Goal: Task Accomplishment & Management: Manage account settings

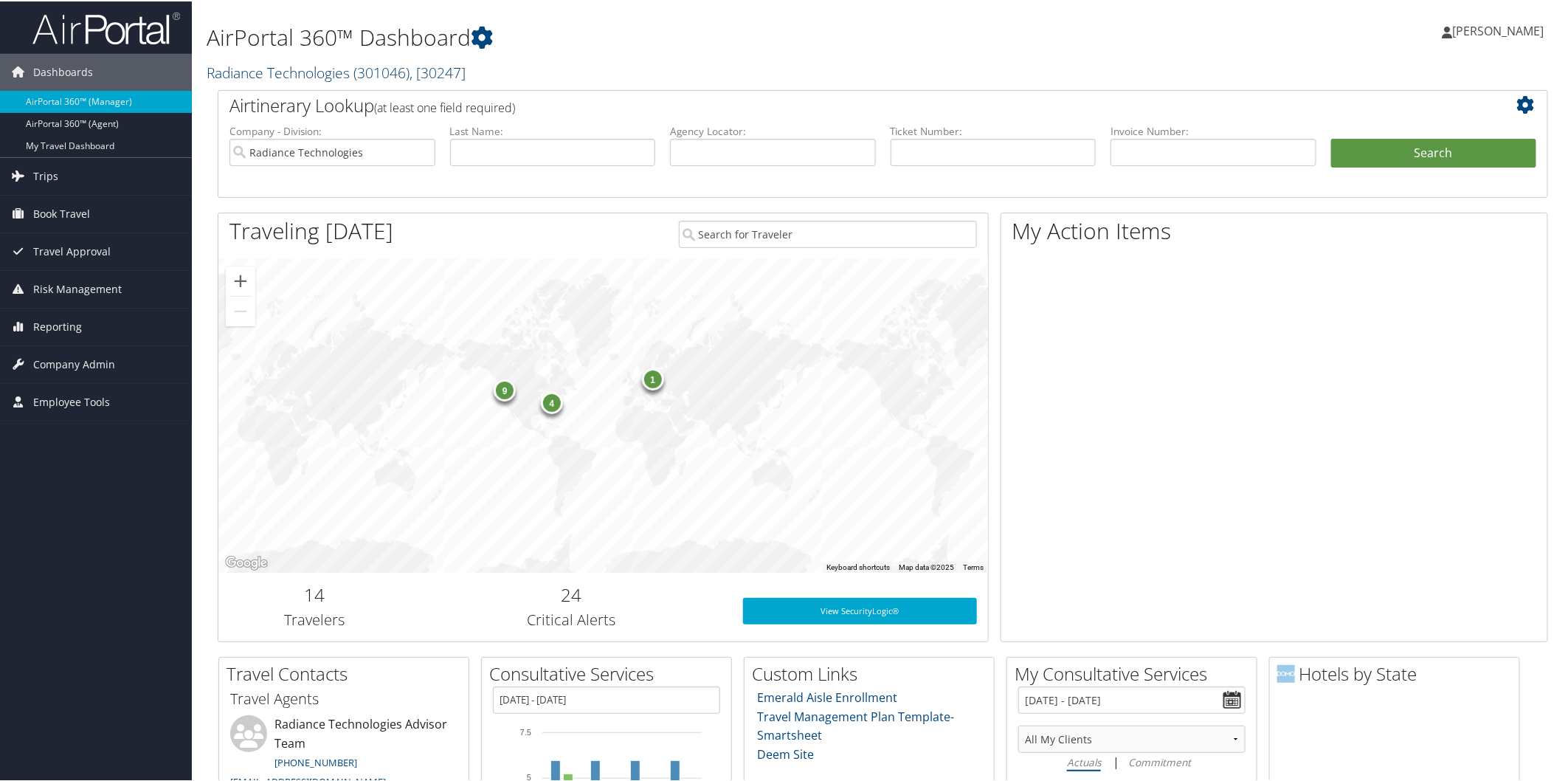
click at [304, 71] on link "Radiance Technologies ( 301046 ) , [ 30247 ]" at bounding box center [336, 71] width 259 height 20
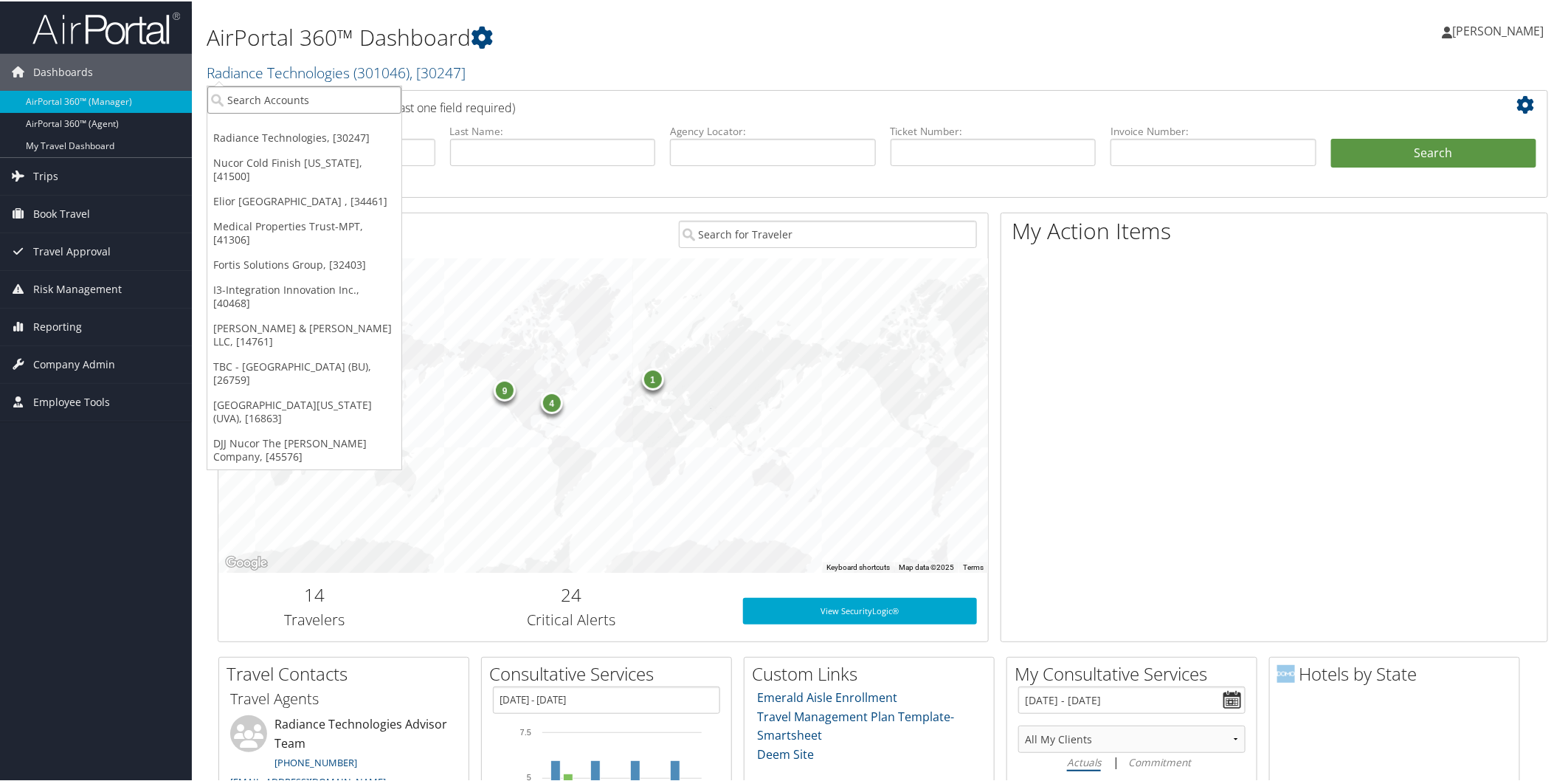
click at [333, 104] on input "search" at bounding box center [304, 98] width 194 height 27
type input "rt"
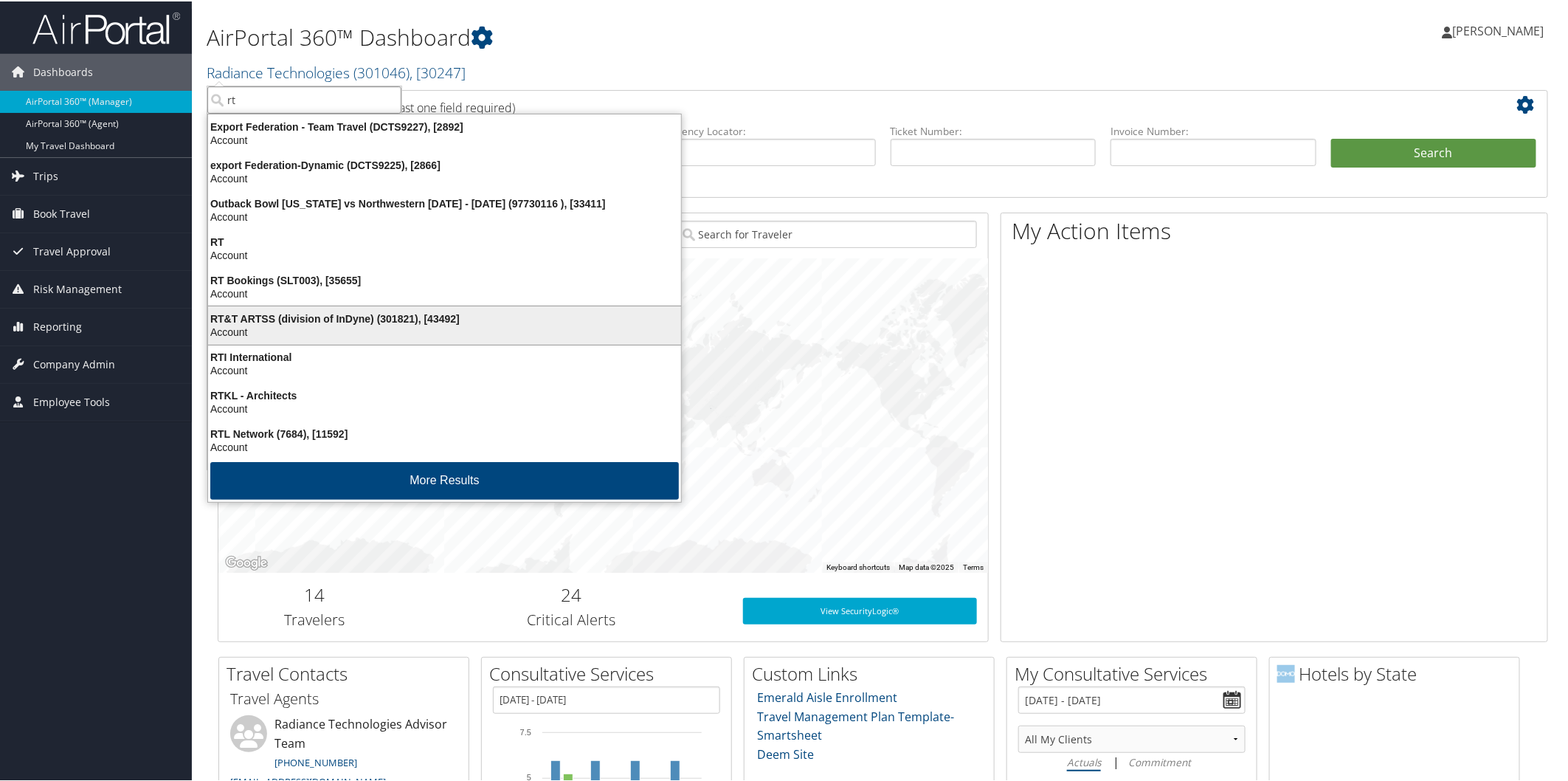
click at [254, 318] on div "RT&T ARTSS (division of InDyne) (301821), [43492]" at bounding box center [444, 318] width 491 height 13
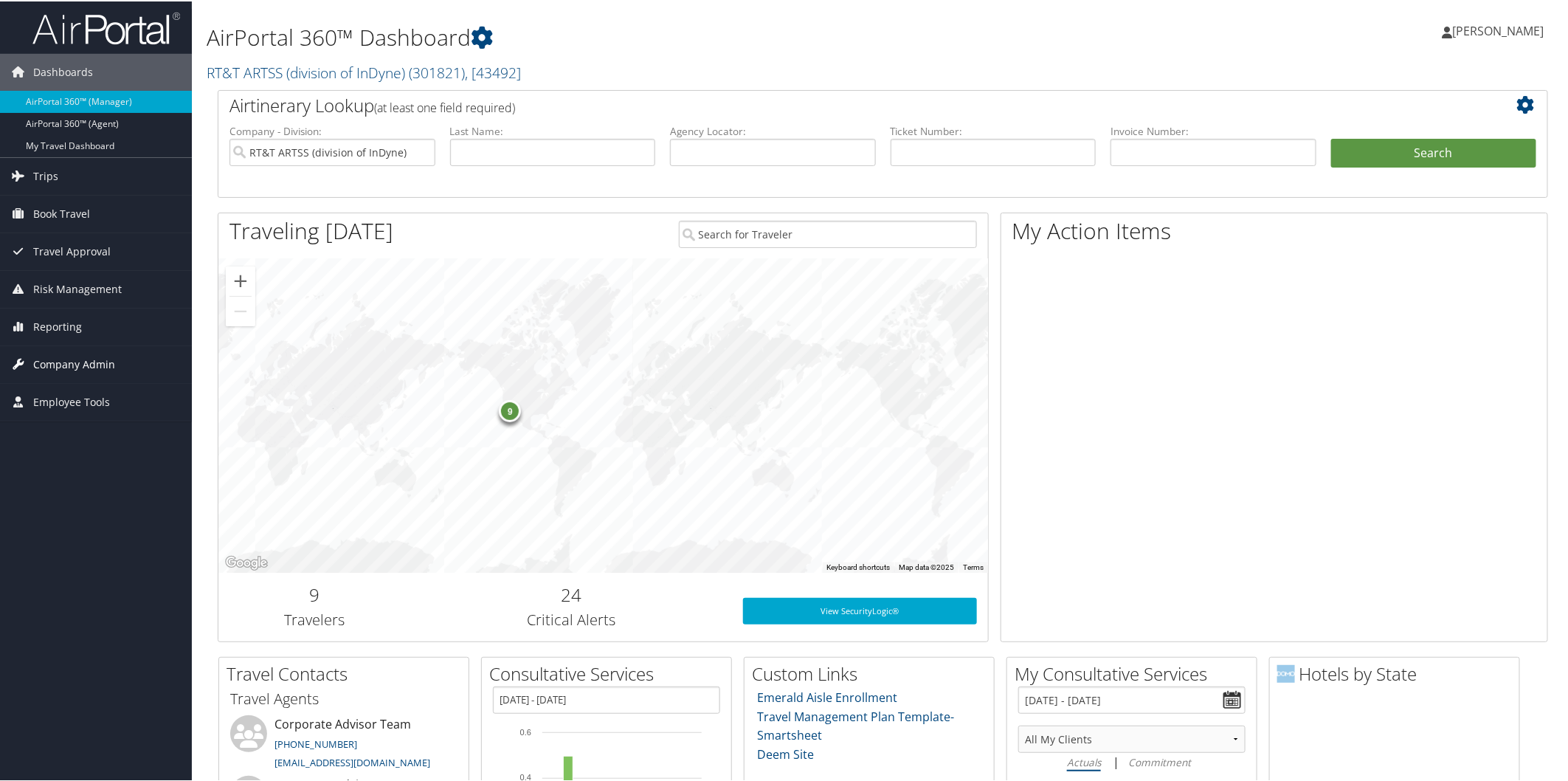
click at [81, 363] on span "Company Admin" at bounding box center [74, 363] width 82 height 37
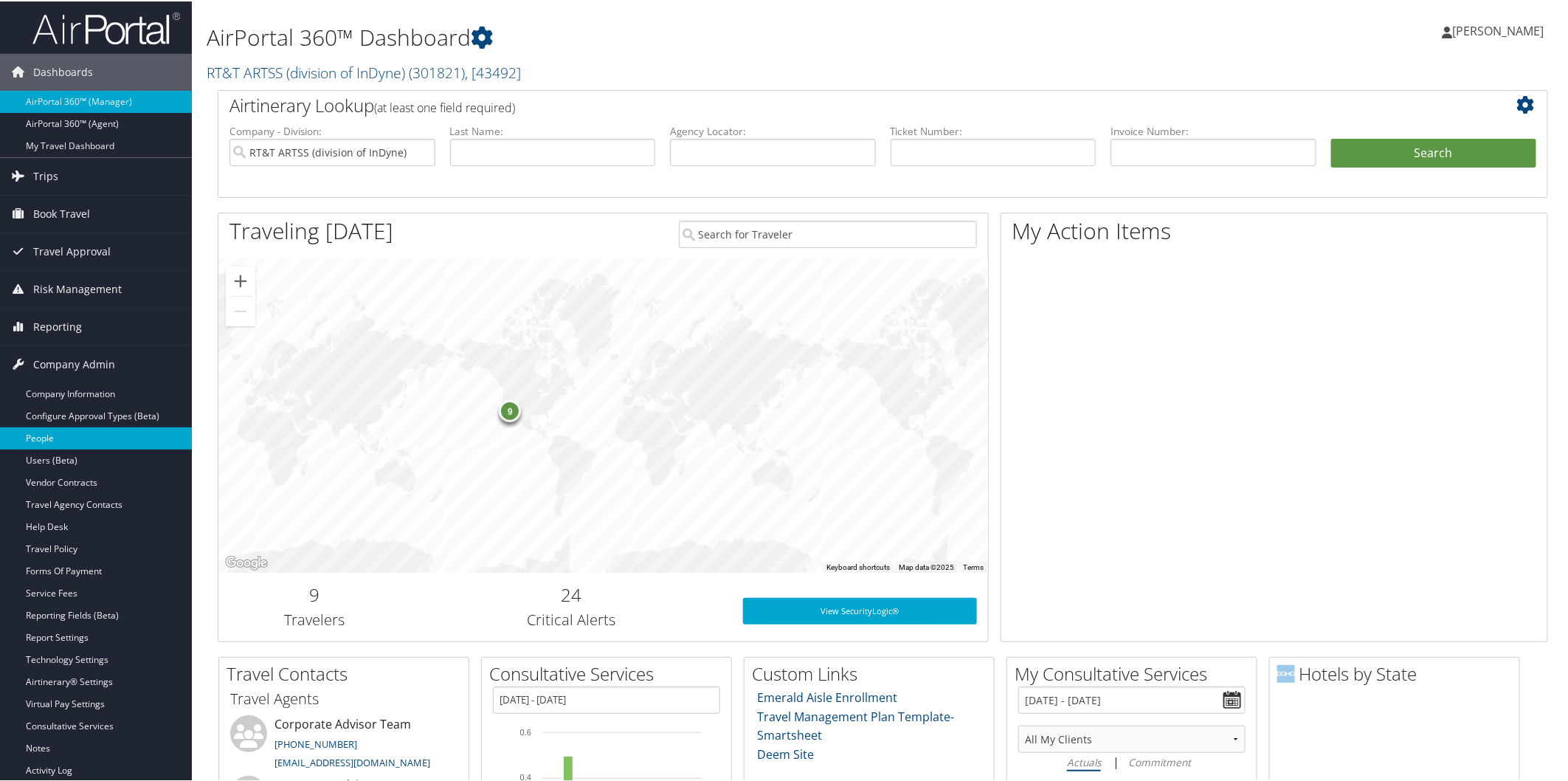
click at [64, 430] on link "People" at bounding box center [95, 437] width 191 height 22
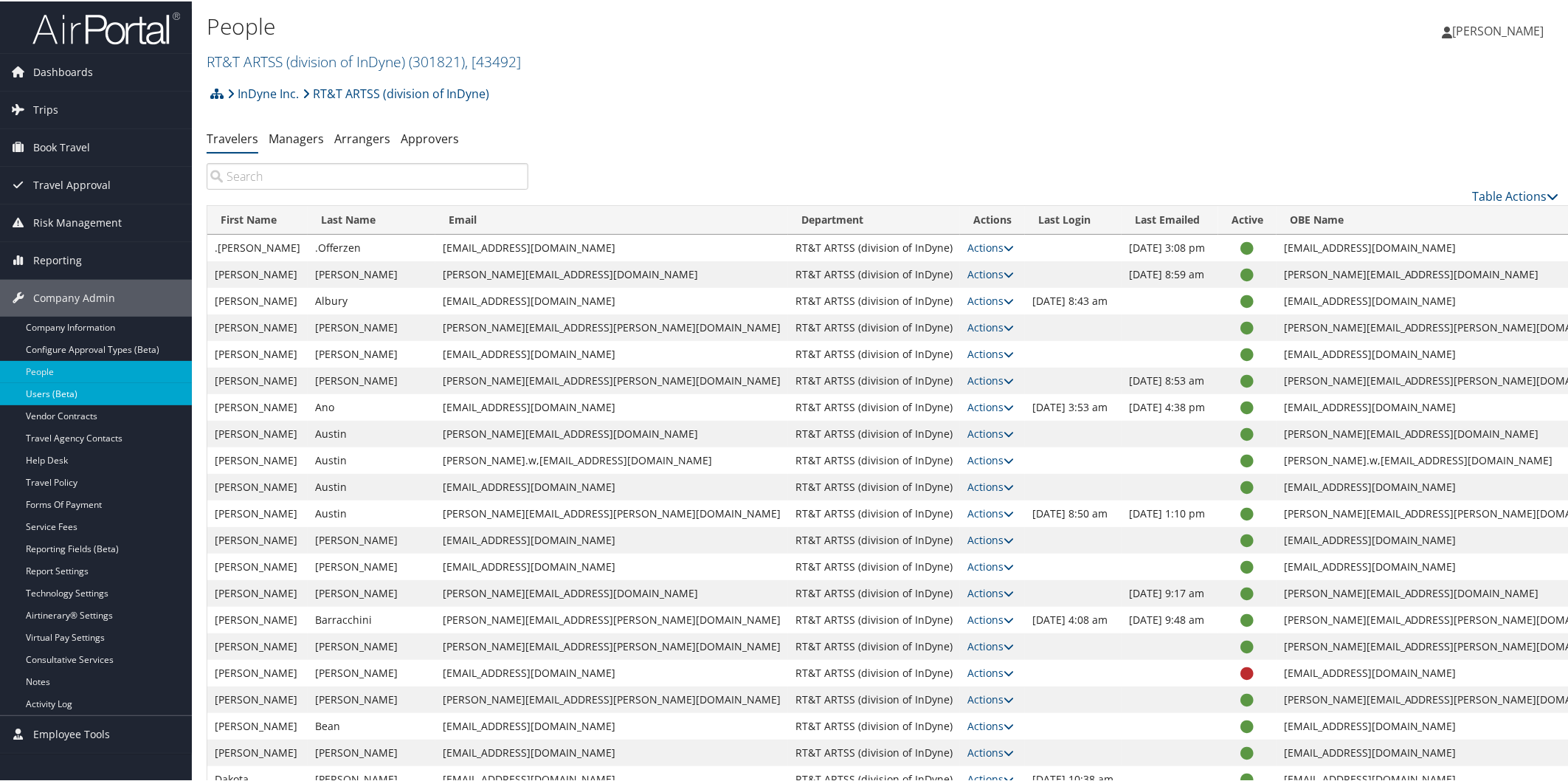
click at [62, 384] on link "Users (Beta)" at bounding box center [95, 392] width 191 height 22
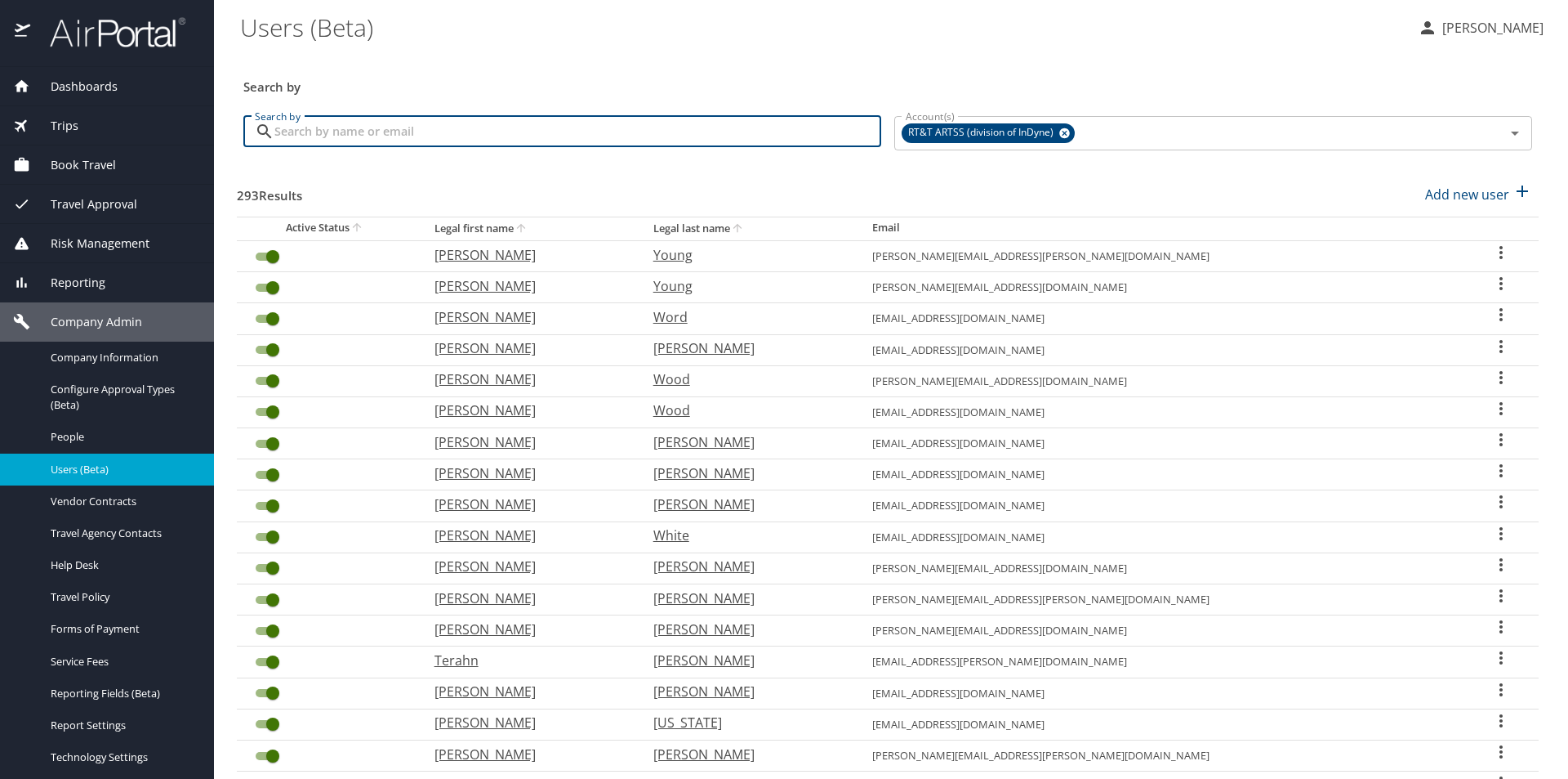
click at [510, 138] on input "Search by" at bounding box center [578, 131] width 607 height 31
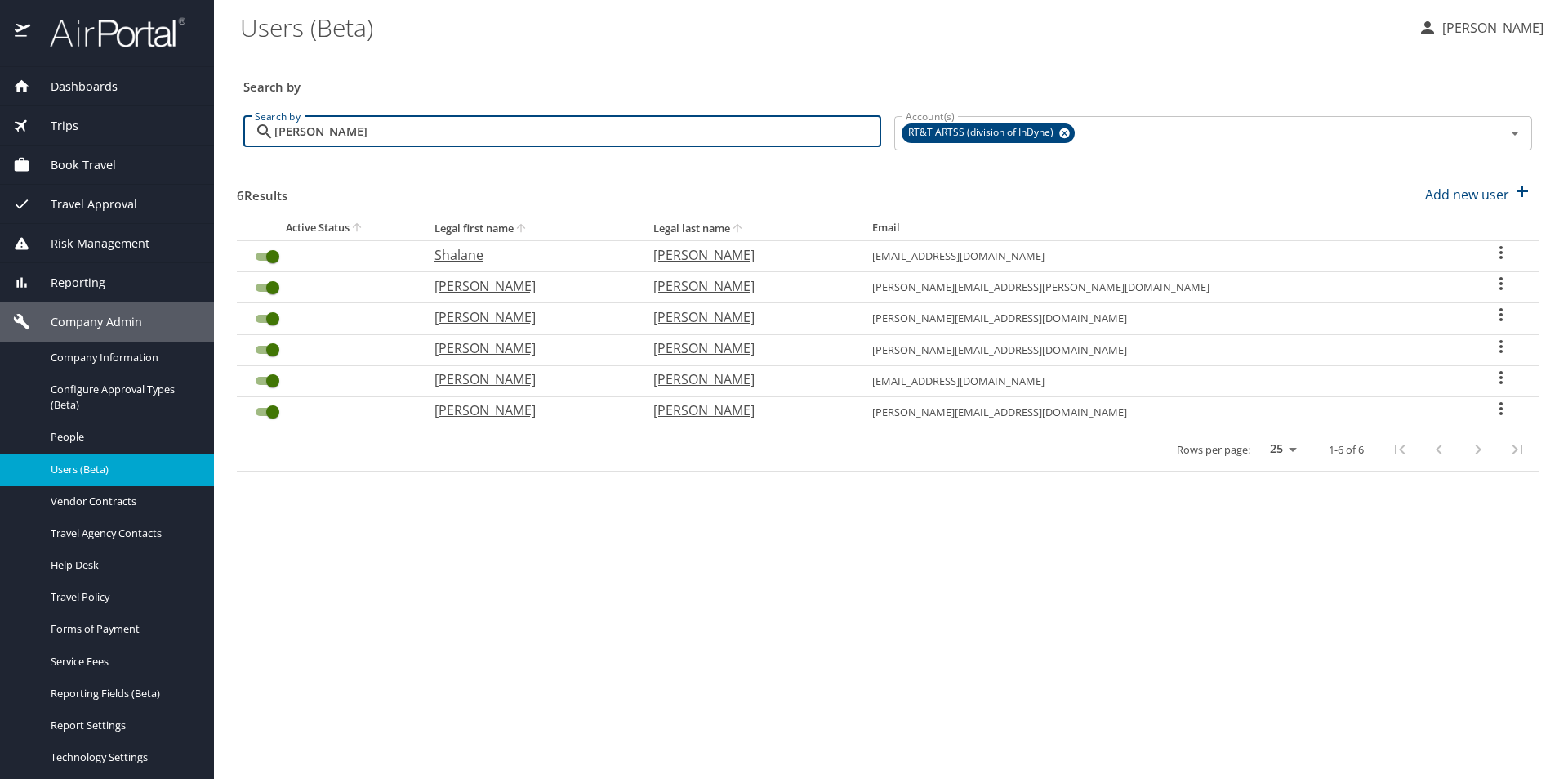
type input "[PERSON_NAME]"
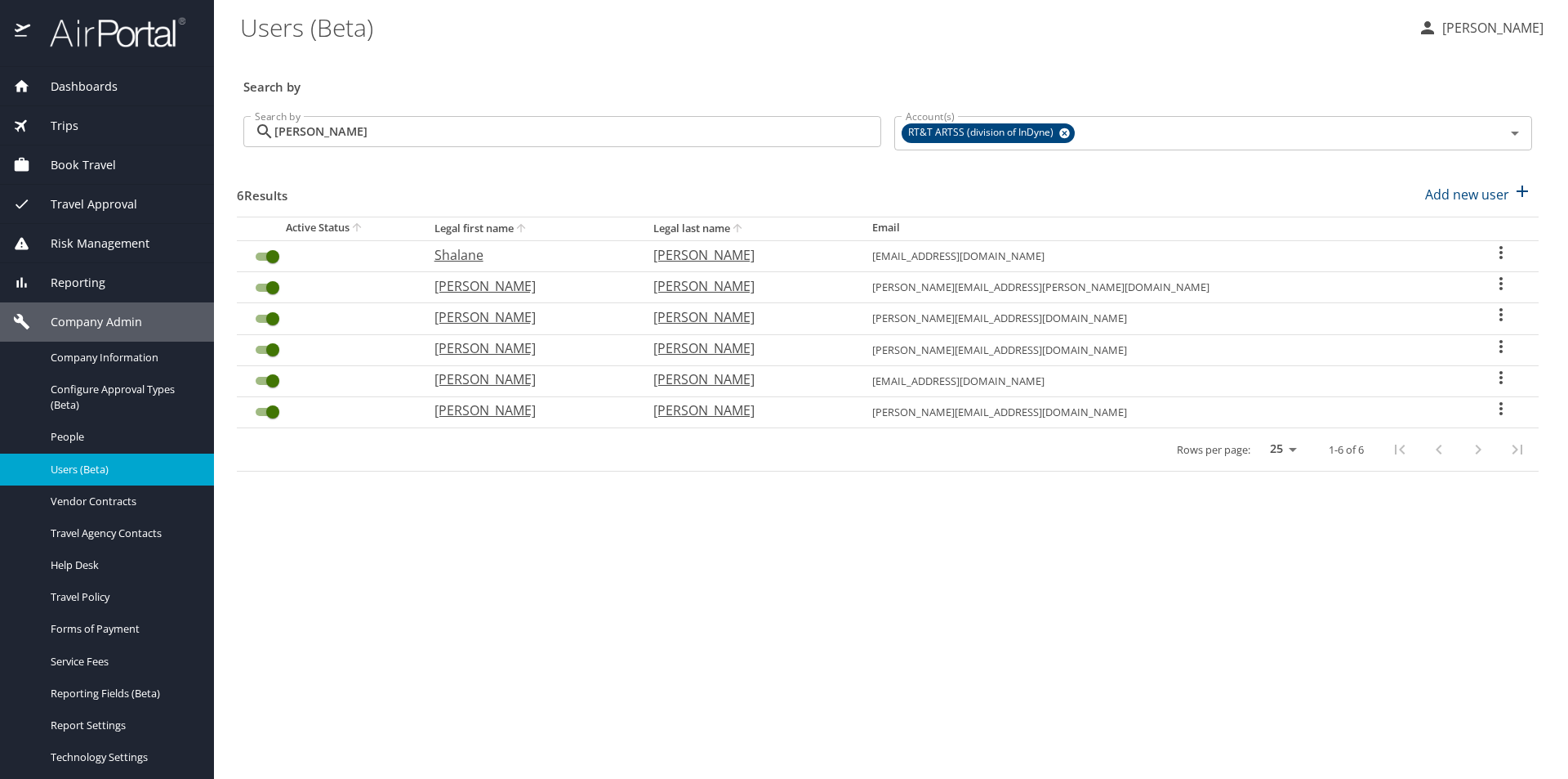
click at [1500, 279] on icon "User Search Table" at bounding box center [1502, 284] width 4 height 13
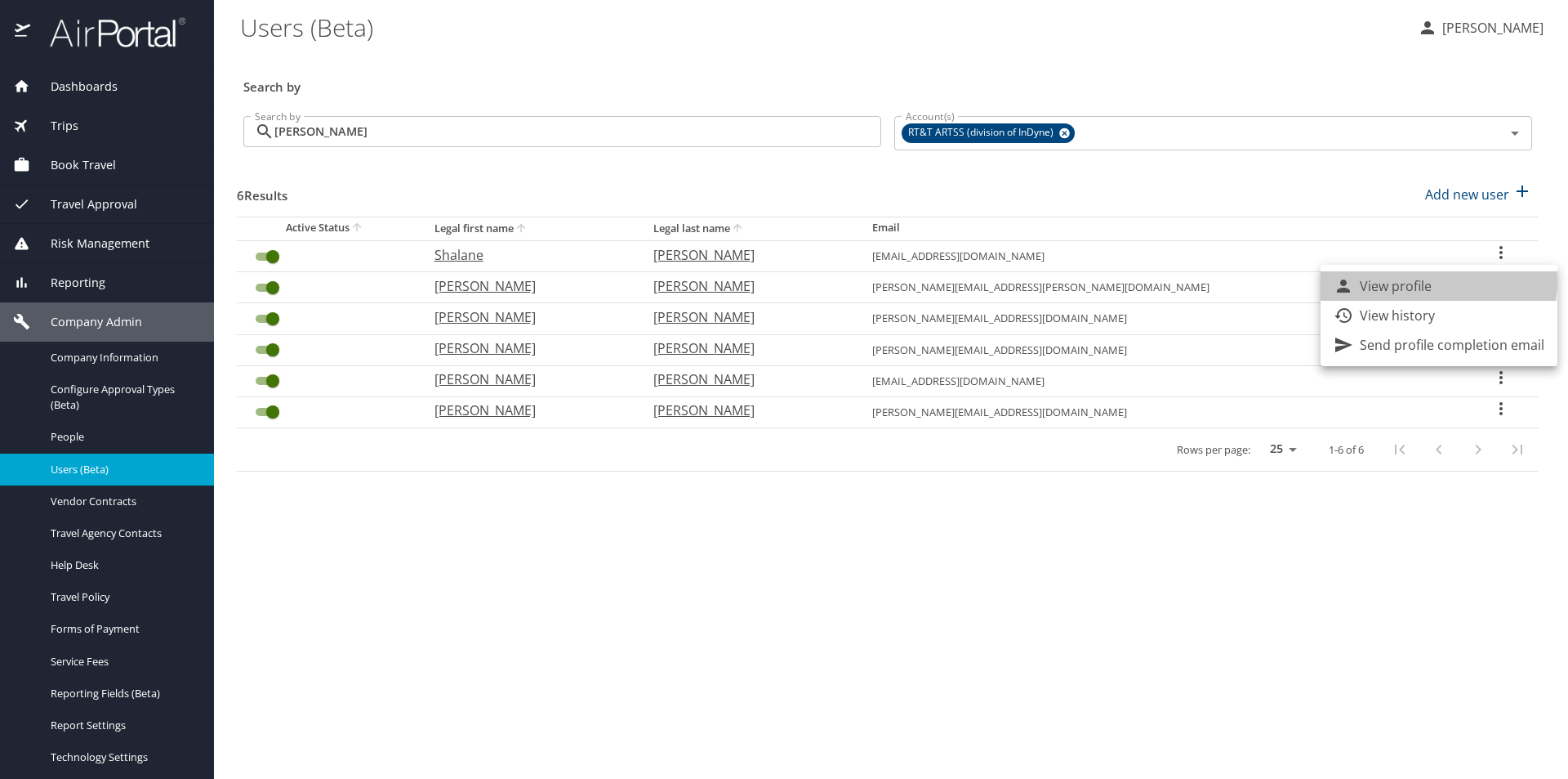
click at [1425, 282] on p "View profile" at bounding box center [1396, 285] width 72 height 19
select select "US"
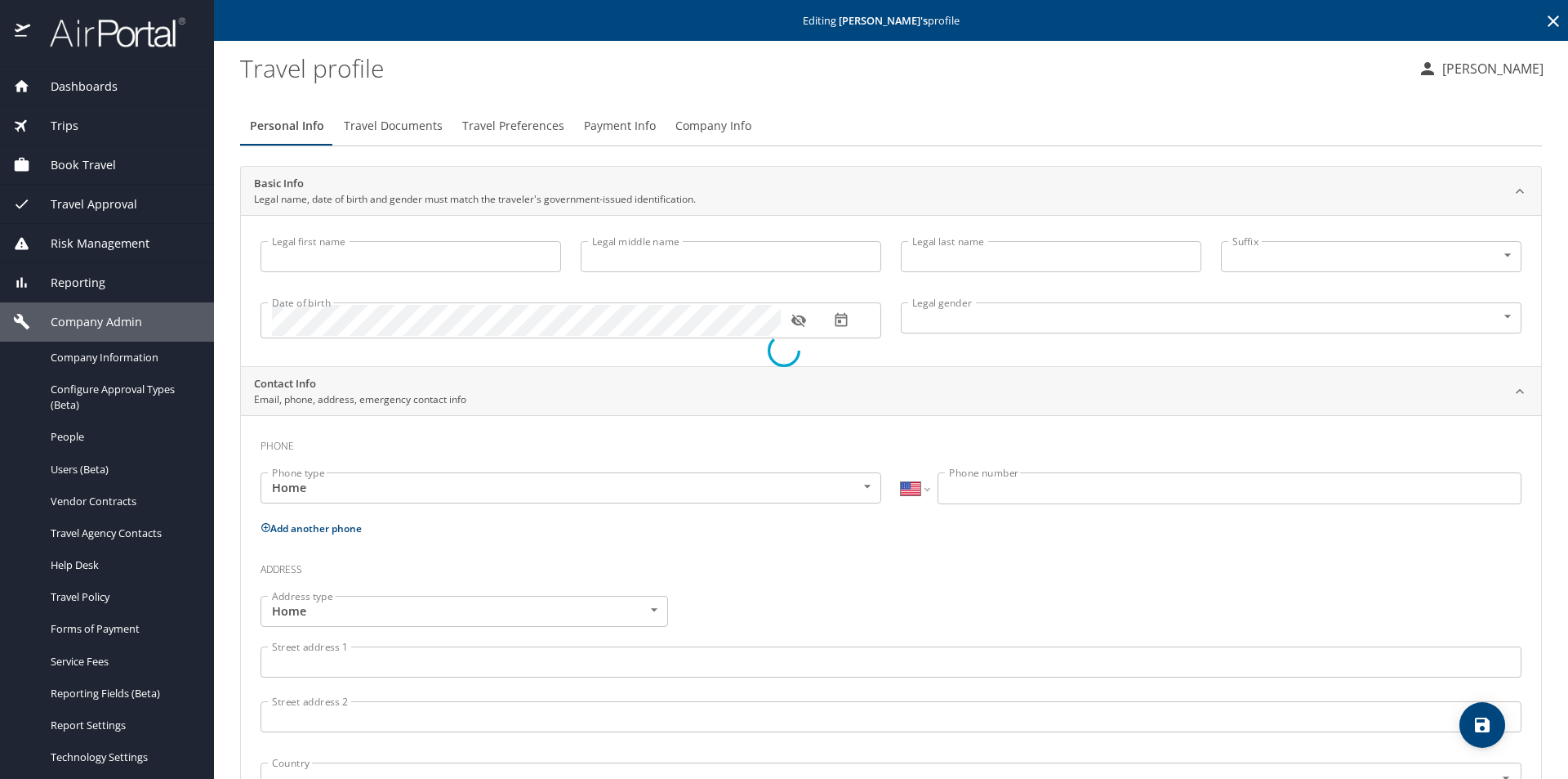
type input "Roger"
type input "William"
type input "Davis"
type input "Male"
select select "US"
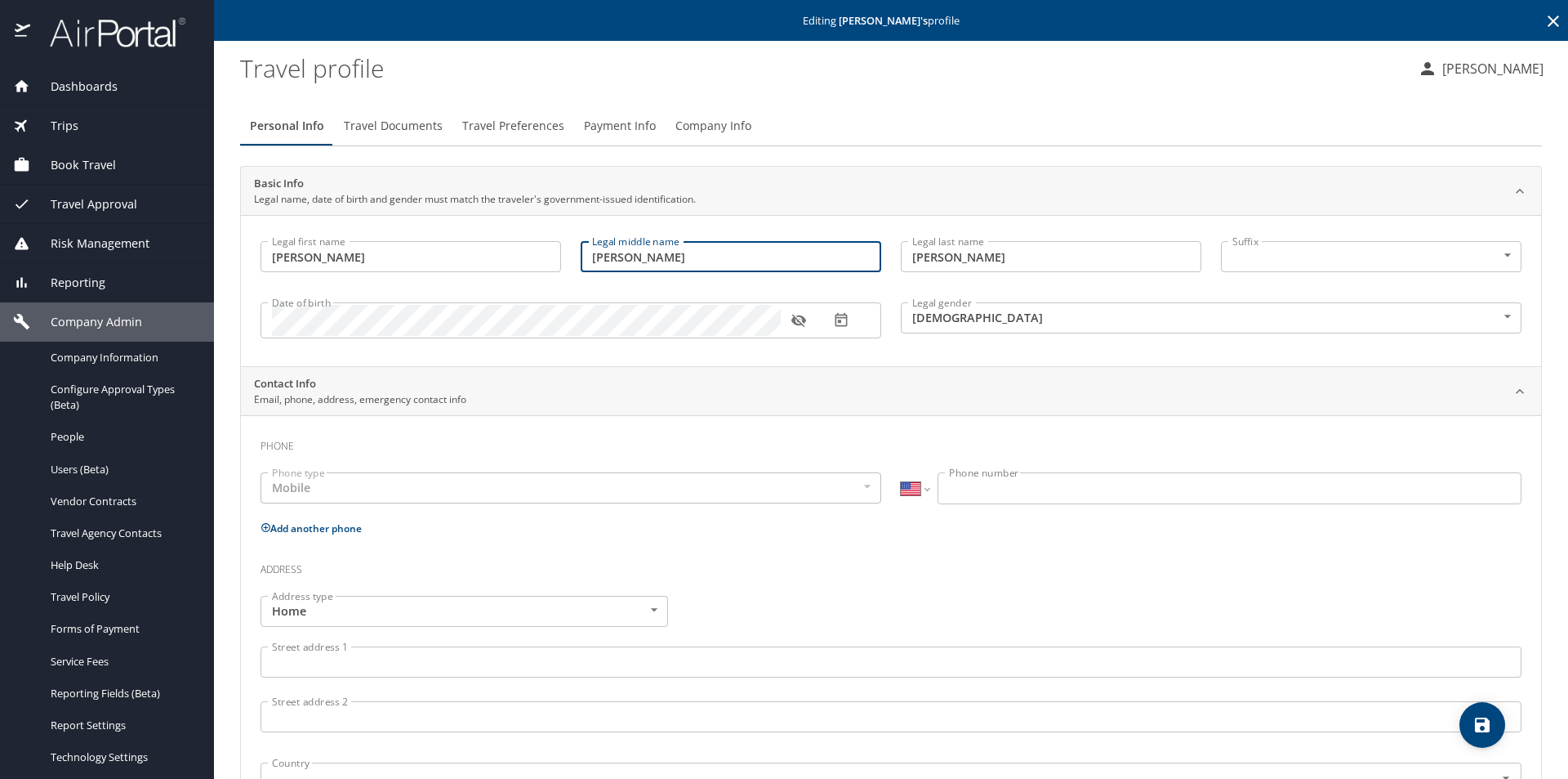
click at [745, 257] on input "William" at bounding box center [731, 257] width 301 height 31
type input "William.Leonard"
click at [1480, 723] on icon "save" at bounding box center [1483, 725] width 15 height 15
select select "US"
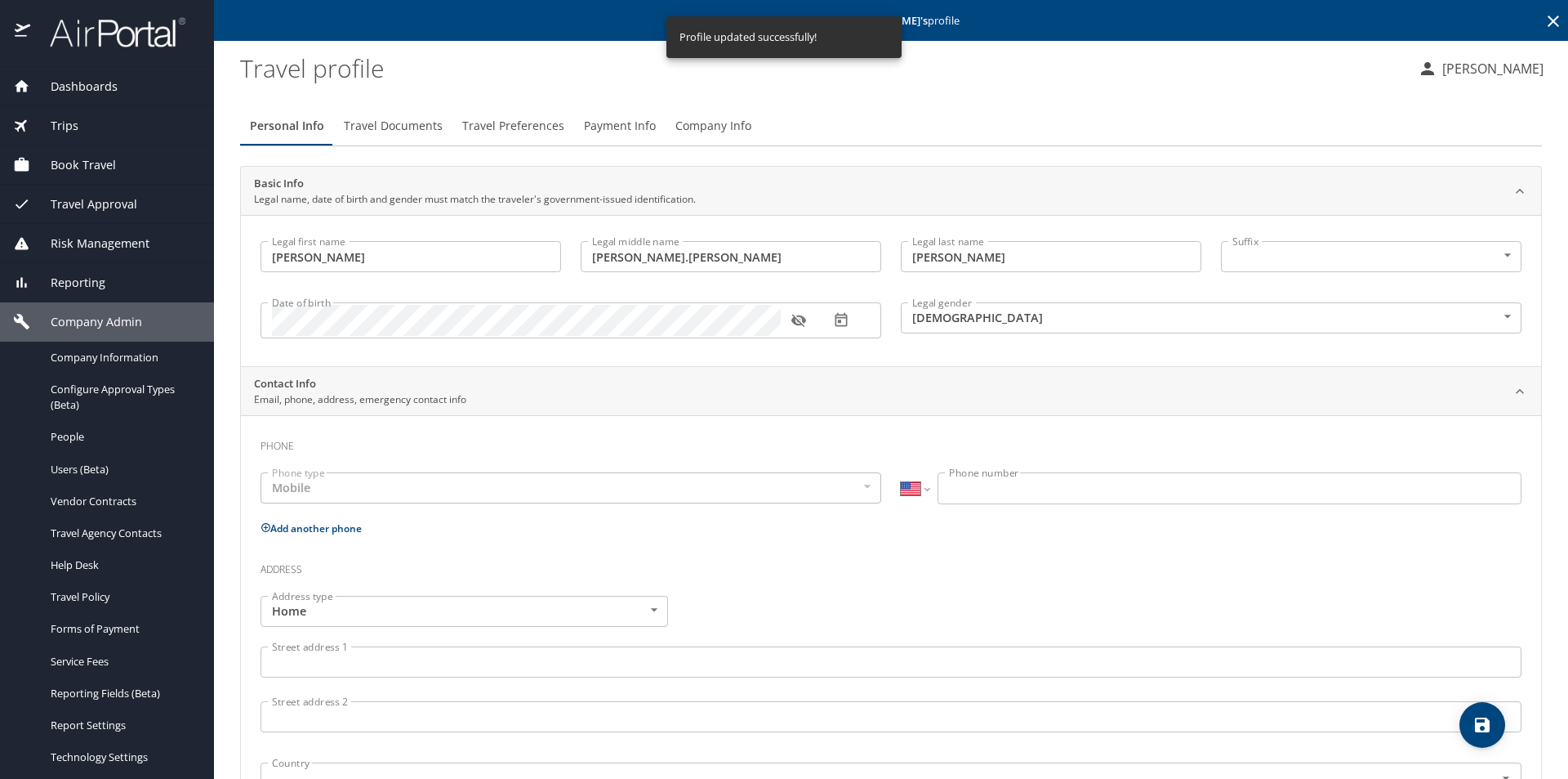
select select "US"
click at [1472, 729] on span "save" at bounding box center [1483, 724] width 46 height 19
select select "US"
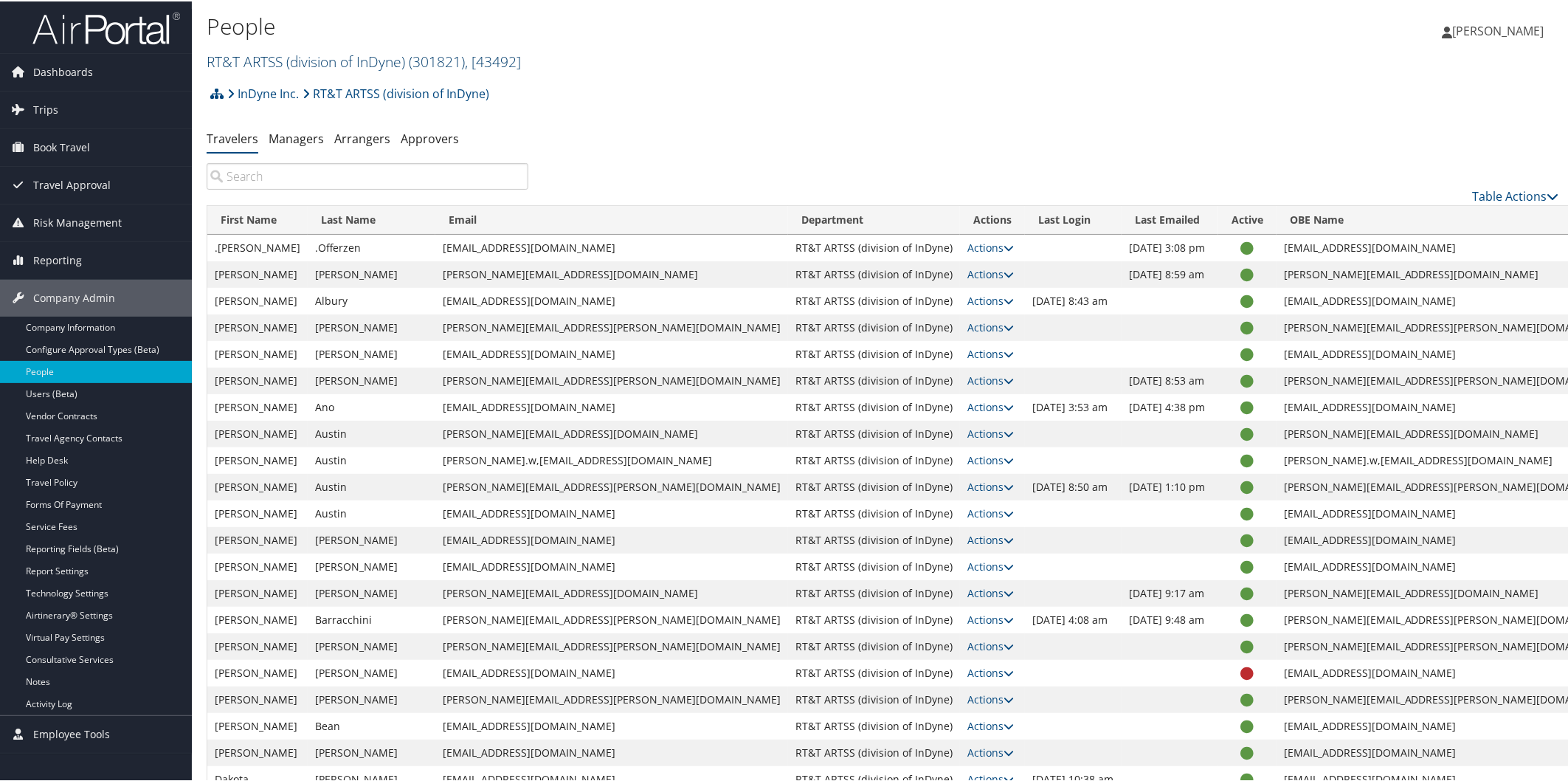
click at [315, 55] on link "RT&T ARTSS (division of InDyne) ( 301821 ) , [ 43492 ]" at bounding box center [363, 61] width 314 height 20
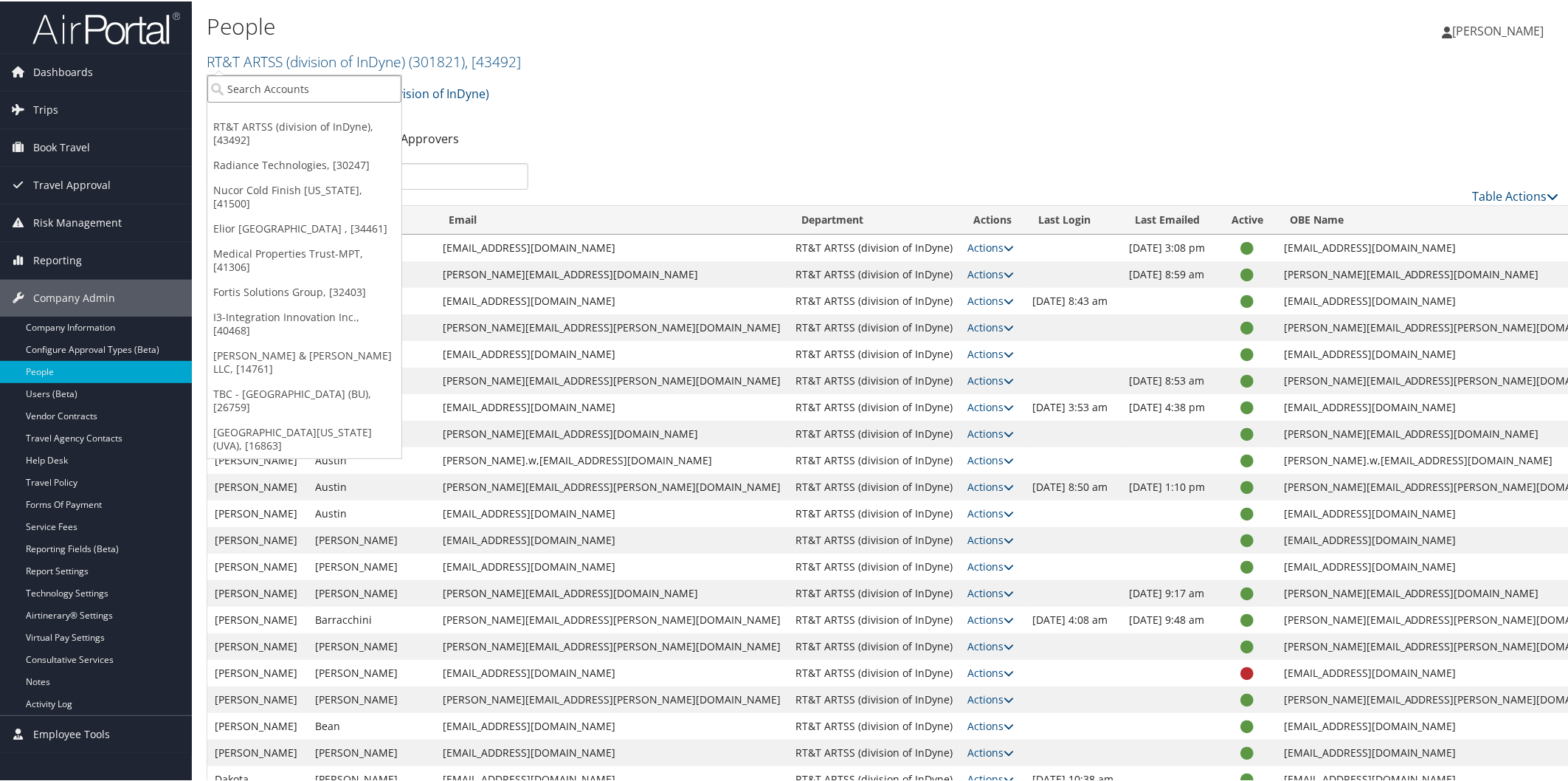
click at [313, 98] on input "search" at bounding box center [304, 87] width 194 height 27
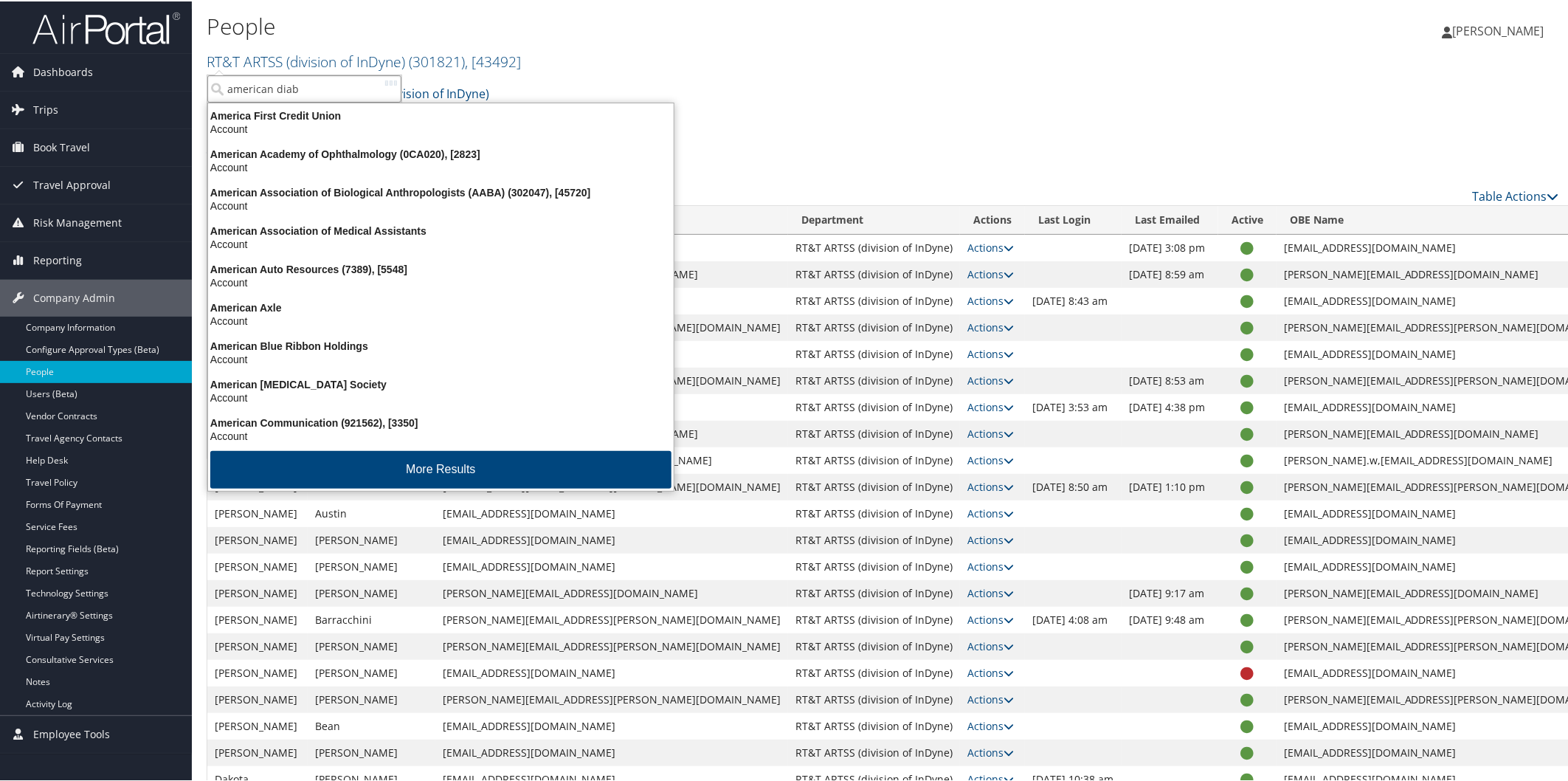
type input "american diabe"
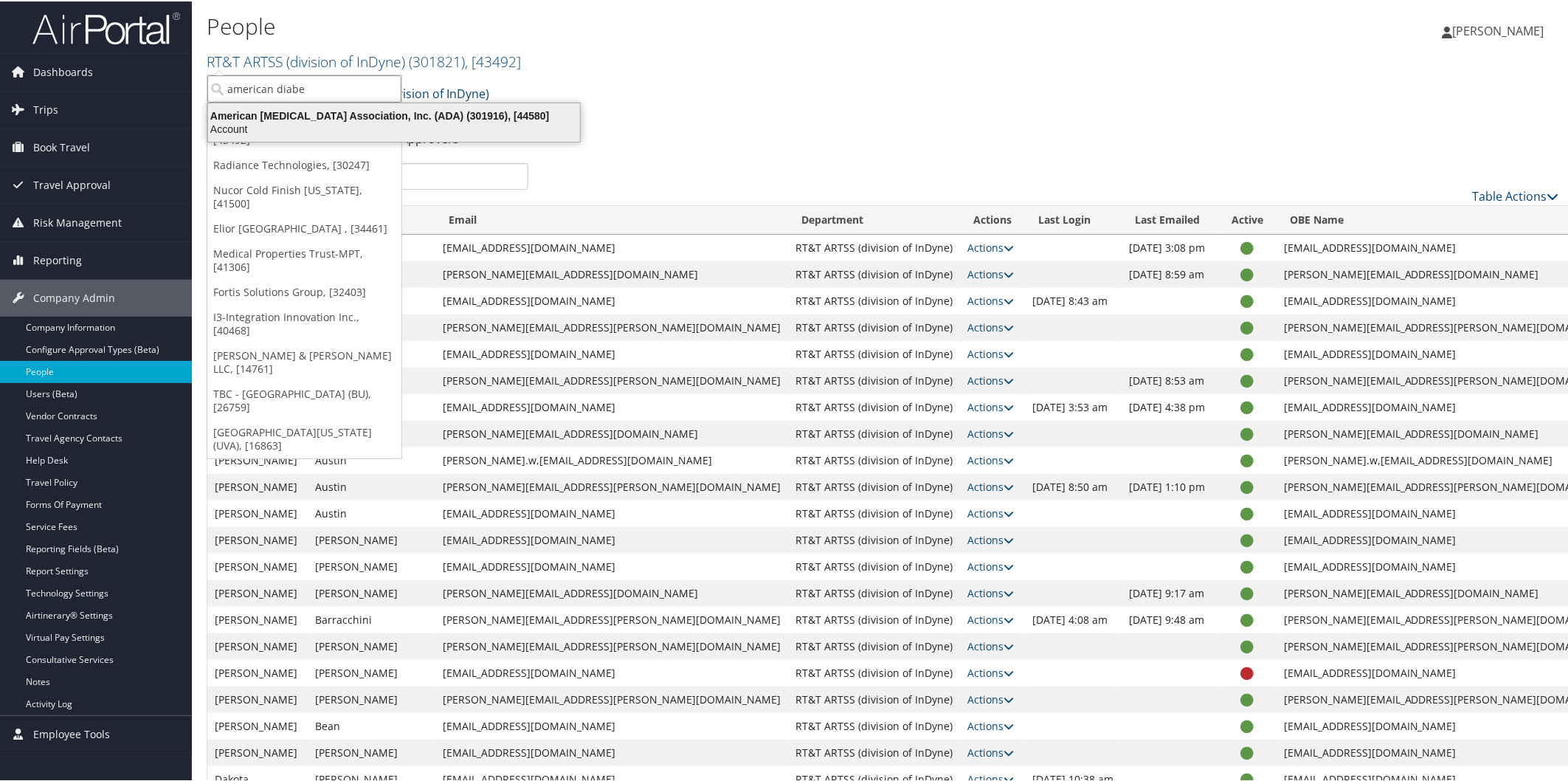
click at [320, 121] on div "Account" at bounding box center [394, 128] width 390 height 13
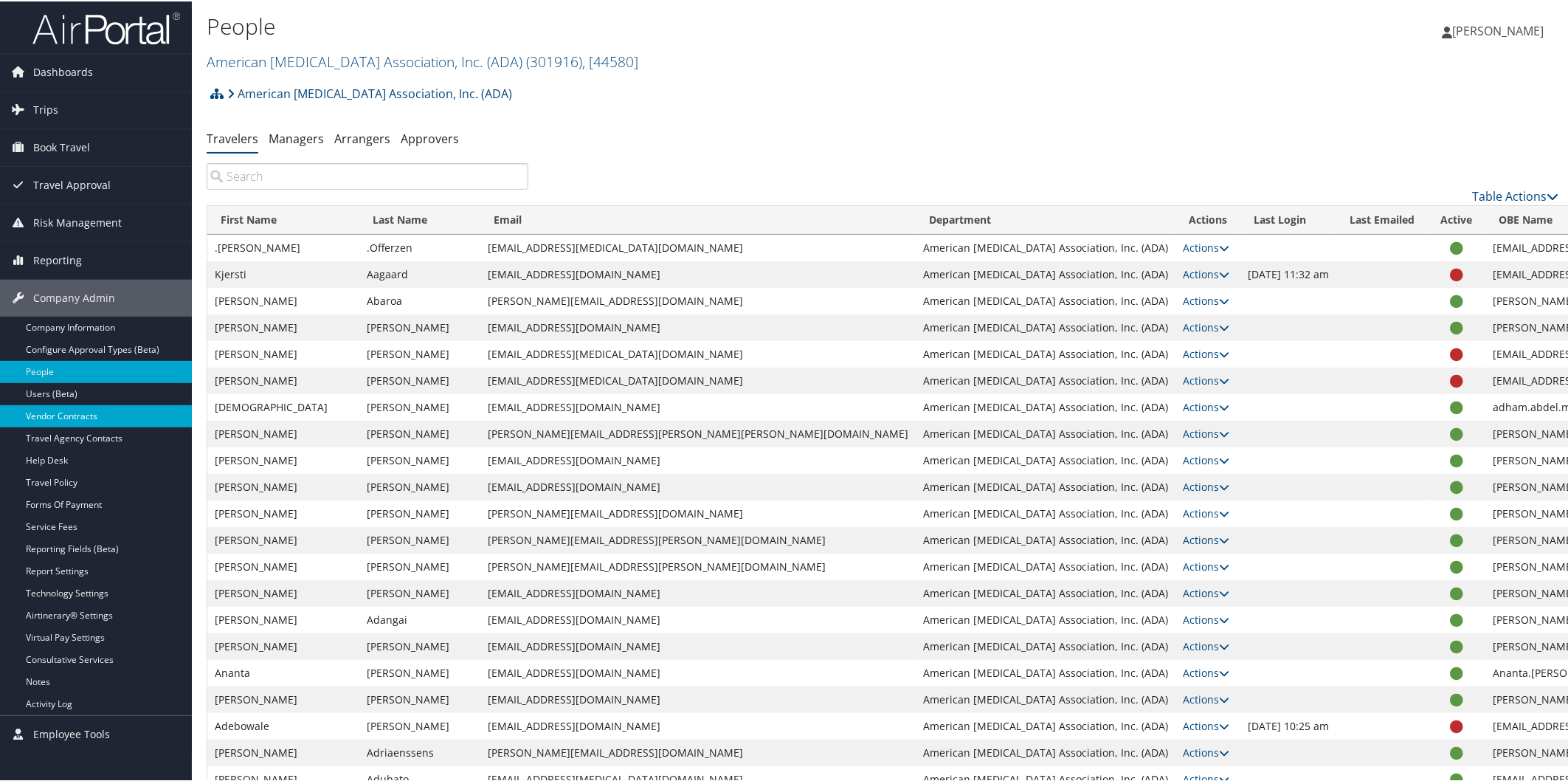
click at [77, 412] on link "Vendor Contracts" at bounding box center [95, 415] width 191 height 22
